Goal: Use online tool/utility: Use online tool/utility

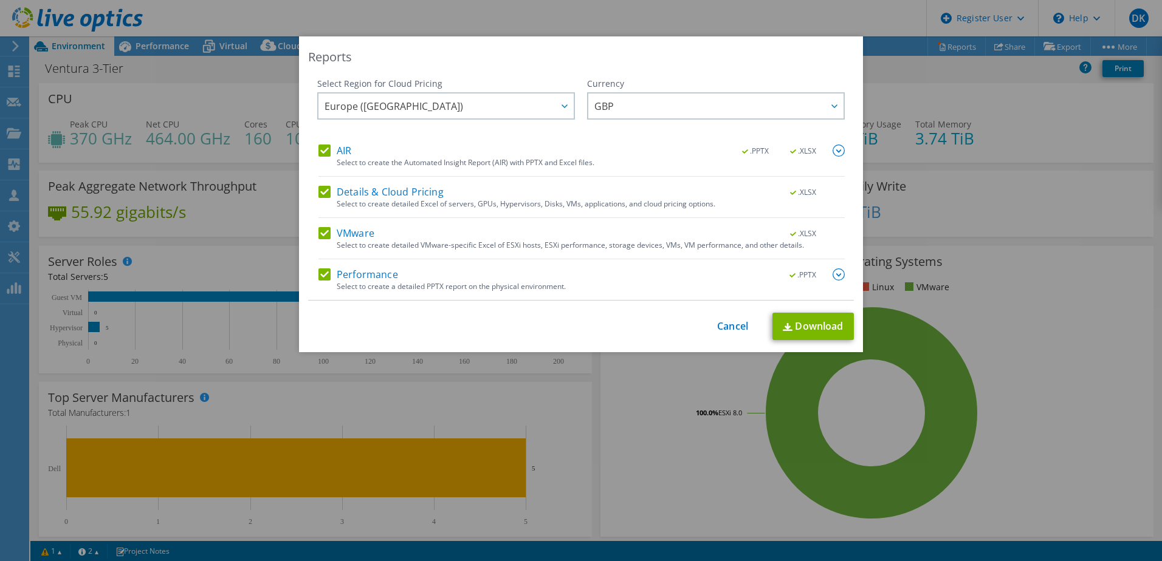
select select "EULondon"
select select "GBP"
click at [717, 321] on link "Cancel" at bounding box center [732, 327] width 31 height 12
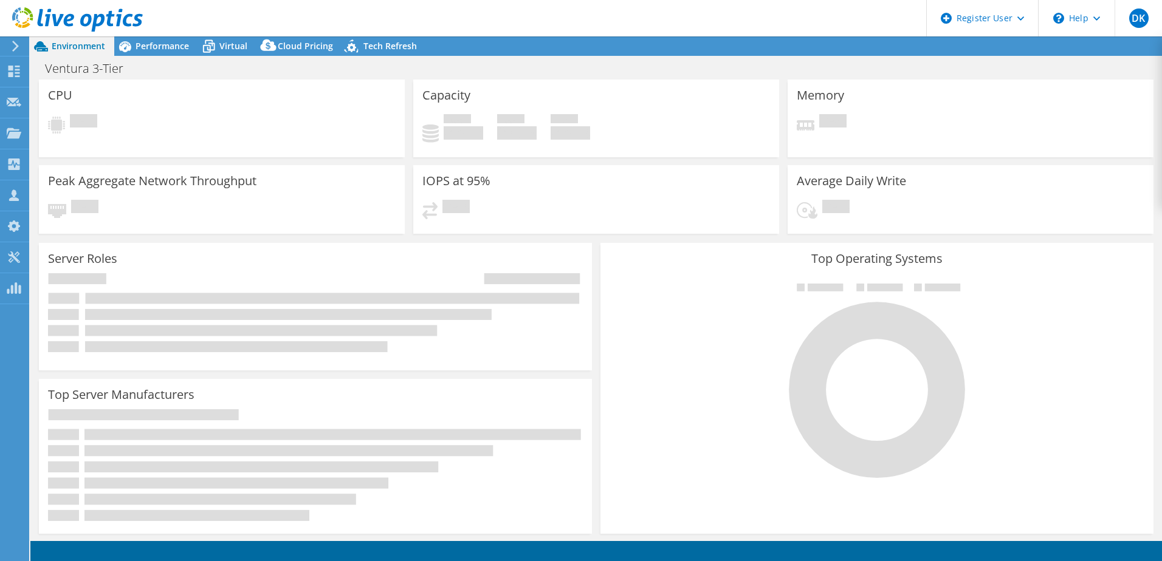
select select "USD"
select select "EULondon"
select select "GBP"
